Goal: Check status: Check status

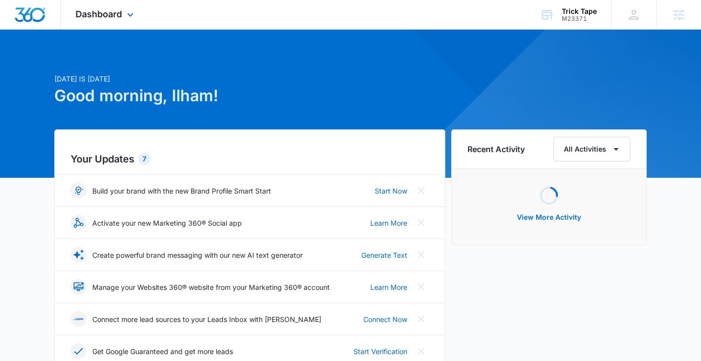
click at [102, 6] on div "Dashboard Apps Reputation Websites Forms CRM Email Social Shop Payments POS Con…" at bounding box center [106, 14] width 90 height 29
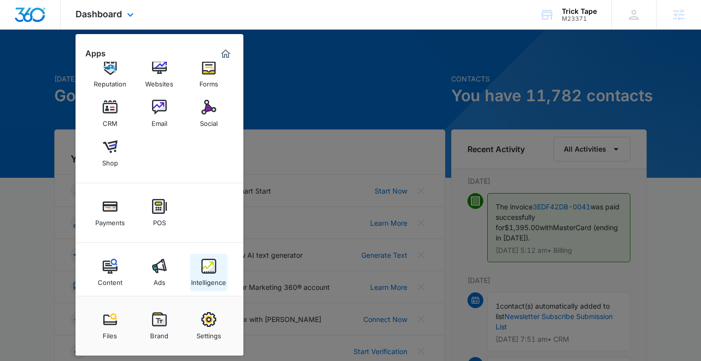
scroll to position [24, 0]
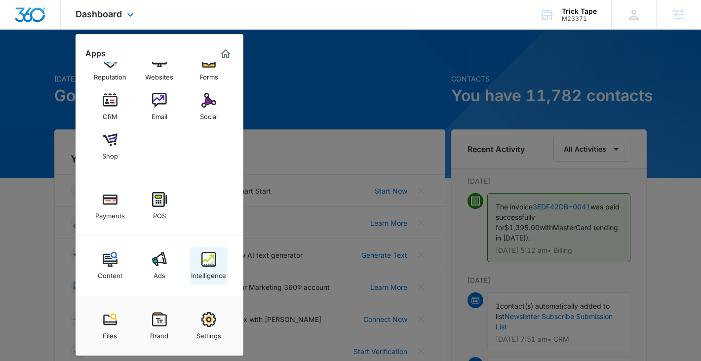
click at [201, 262] on img at bounding box center [208, 259] width 15 height 15
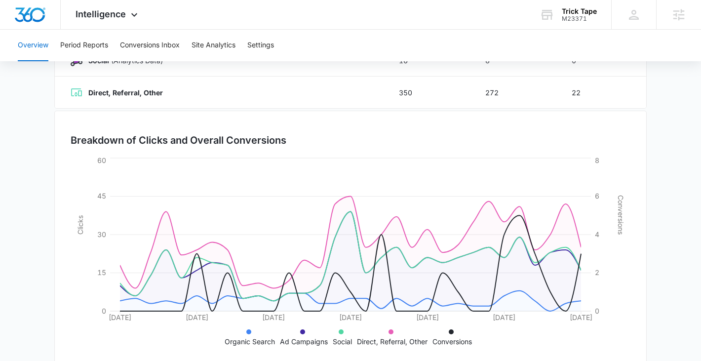
scroll to position [250, 0]
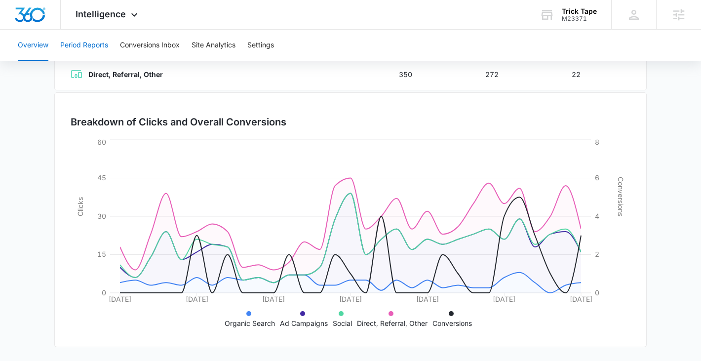
click at [87, 56] on button "Period Reports" at bounding box center [84, 46] width 48 height 32
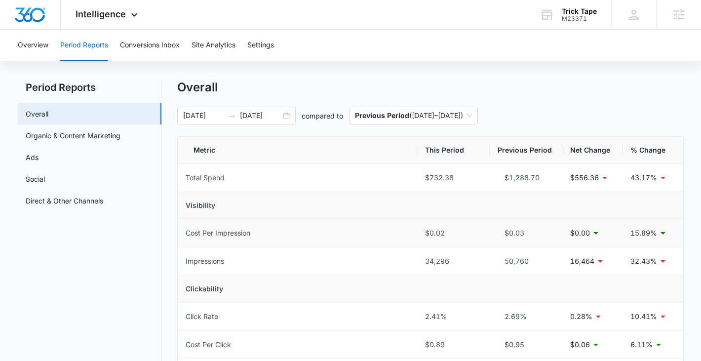
scroll to position [14, 0]
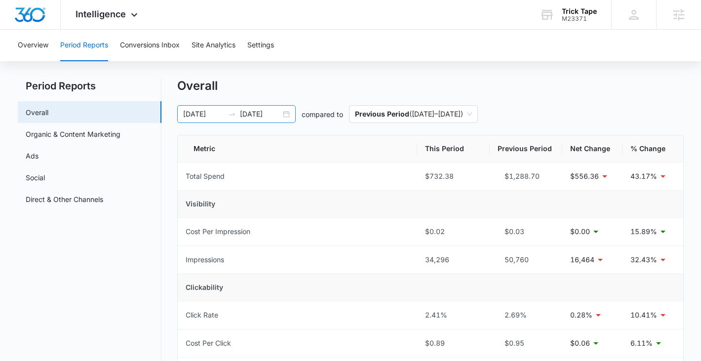
click at [284, 114] on div "08/27/2025 09/26/2025" at bounding box center [236, 114] width 118 height 18
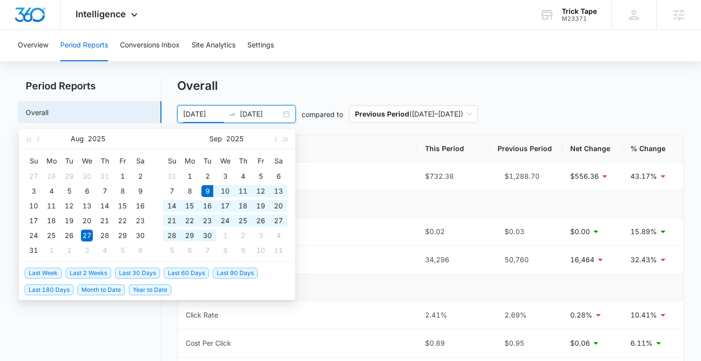
click at [144, 271] on span "Last 30 Days" at bounding box center [137, 273] width 45 height 11
type input "10/11/2025"
type input "10/09/2025"
type input "09/09/2025"
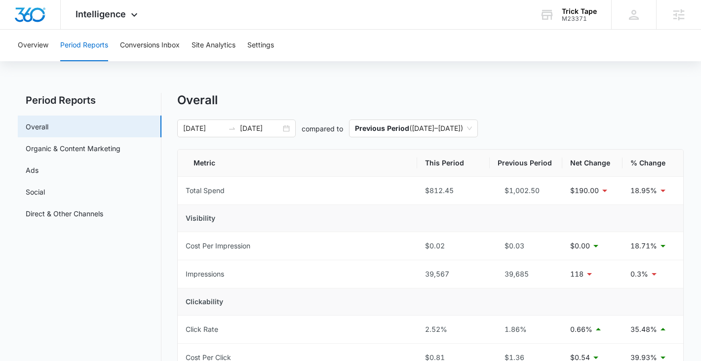
click at [39, 165] on link "Ads" at bounding box center [32, 170] width 13 height 10
